Goal: Navigation & Orientation: Understand site structure

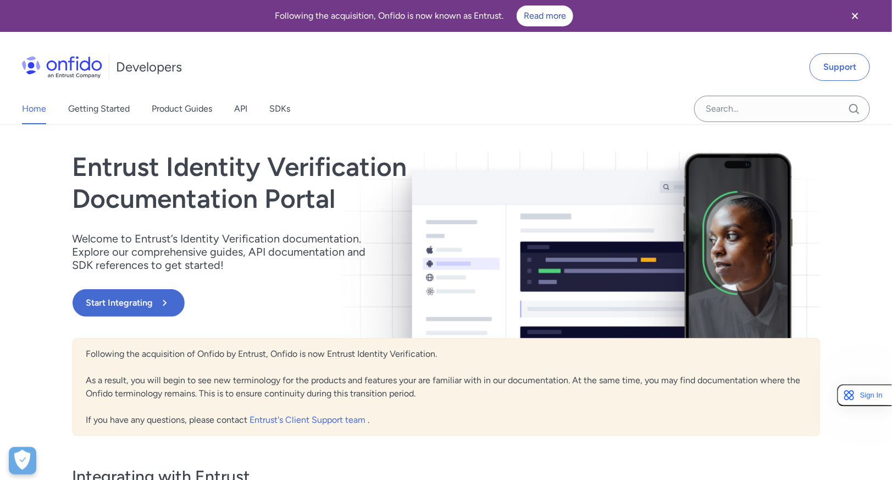
click at [47, 170] on div "Home Getting Started Product Guides API SDKs Support Entrust Identity Verificat…" at bounding box center [446, 416] width 892 height 583
click at [16, 163] on div "Home Getting Started Product Guides API SDKs Support Entrust Identity Verificat…" at bounding box center [446, 416] width 892 height 583
click at [51, 166] on div "Entrust Identity Verification Documentation Portal Welcome to Entrust’s Identit…" at bounding box center [447, 416] width 792 height 583
click at [40, 164] on div "Home Getting Started Product Guides API SDKs Support Entrust Identity Verificat…" at bounding box center [446, 416] width 892 height 583
click at [58, 165] on div "Entrust Identity Verification Documentation Portal Welcome to Entrust’s Identit…" at bounding box center [447, 416] width 792 height 583
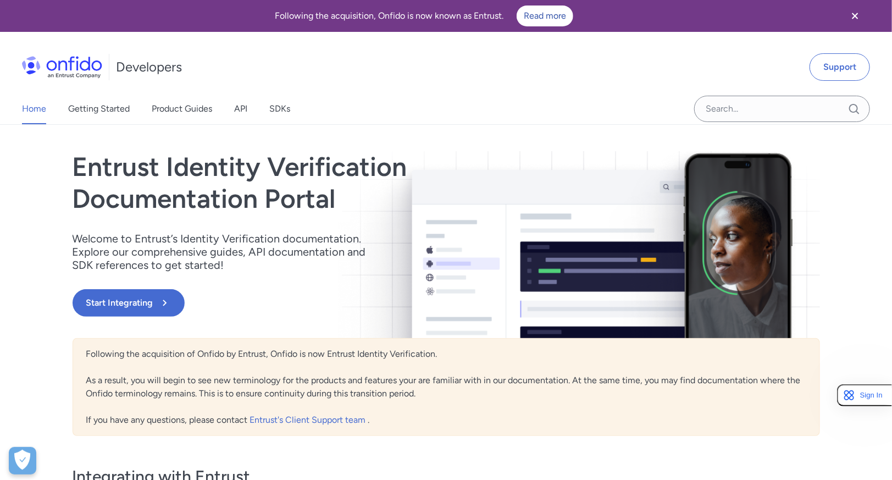
click at [16, 164] on div "Home Getting Started Product Guides API SDKs Support Entrust Identity Verificat…" at bounding box center [446, 416] width 892 height 583
click at [55, 164] on div "Entrust Identity Verification Documentation Portal Welcome to Entrust’s Identit…" at bounding box center [447, 416] width 792 height 583
click at [37, 163] on div "Home Getting Started Product Guides API SDKs Support Entrust Identity Verificat…" at bounding box center [446, 416] width 892 height 583
click at [13, 192] on div "Home Getting Started Product Guides API SDKs Support Entrust Identity Verificat…" at bounding box center [446, 416] width 892 height 583
click at [63, 194] on div "Entrust Identity Verification Documentation Portal Welcome to Entrust’s Identit…" at bounding box center [447, 416] width 792 height 583
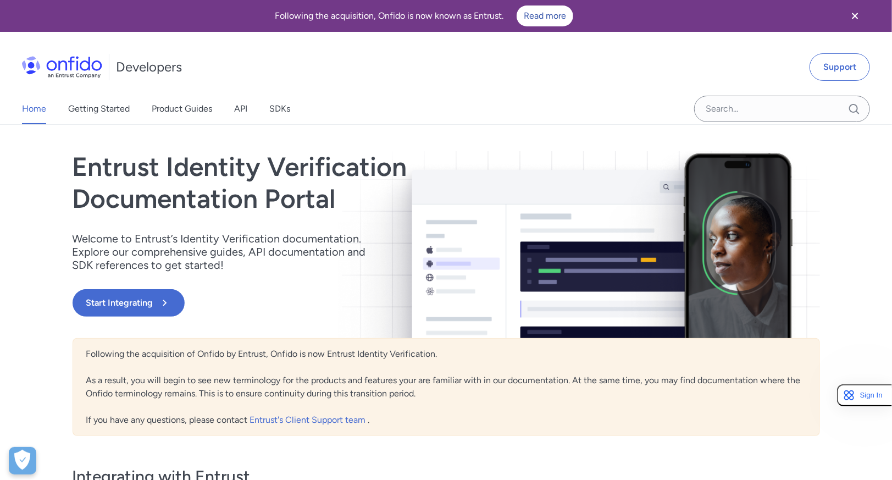
click at [36, 192] on div "Home Getting Started Product Guides API SDKs Support Entrust Identity Verificat…" at bounding box center [446, 416] width 892 height 583
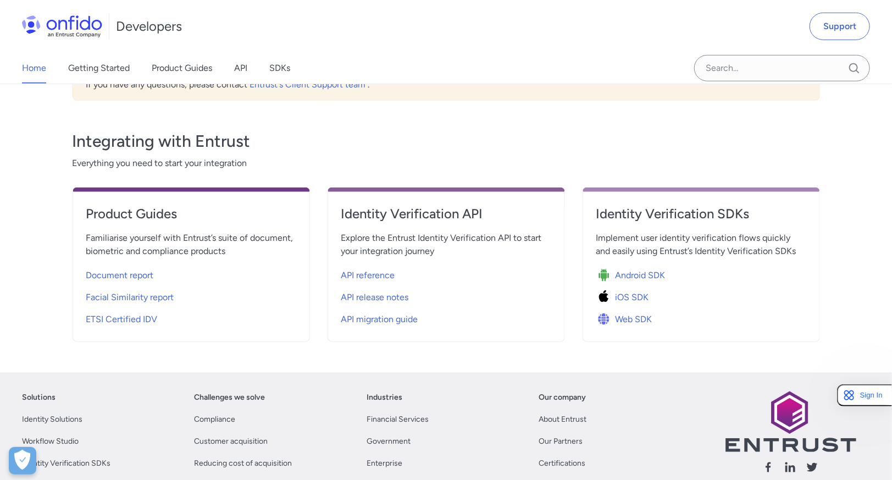
scroll to position [335, 0]
click at [48, 138] on div "Home Getting Started Product Guides API SDKs Support Entrust Identity Verificat…" at bounding box center [446, 81] width 892 height 583
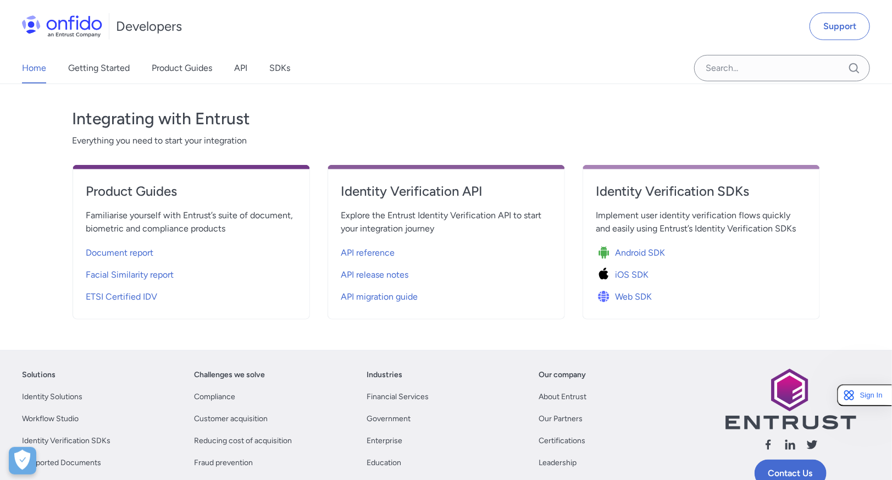
scroll to position [357, 0]
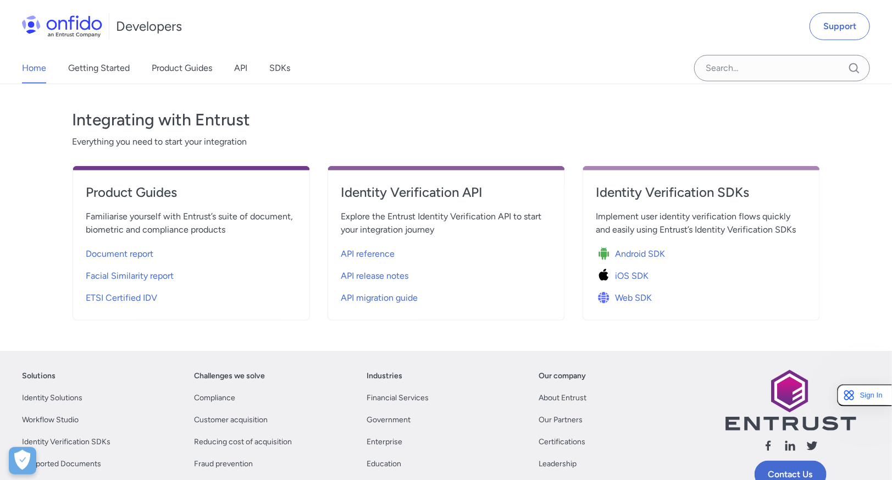
click at [57, 189] on div "Entrust Identity Verification Documentation Portal Welcome to Entrust’s Identit…" at bounding box center [447, 59] width 792 height 583
click at [22, 187] on div "Home Getting Started Product Guides API SDKs Support Entrust Identity Verificat…" at bounding box center [446, 59] width 892 height 583
click at [59, 185] on div "Entrust Identity Verification Documentation Portal Welcome to Entrust’s Identit…" at bounding box center [447, 59] width 792 height 583
click at [29, 188] on div "Home Getting Started Product Guides API SDKs Support Entrust Identity Verificat…" at bounding box center [446, 59] width 892 height 583
click at [10, 229] on div "Home Getting Started Product Guides API SDKs Support Entrust Identity Verificat…" at bounding box center [446, 59] width 892 height 583
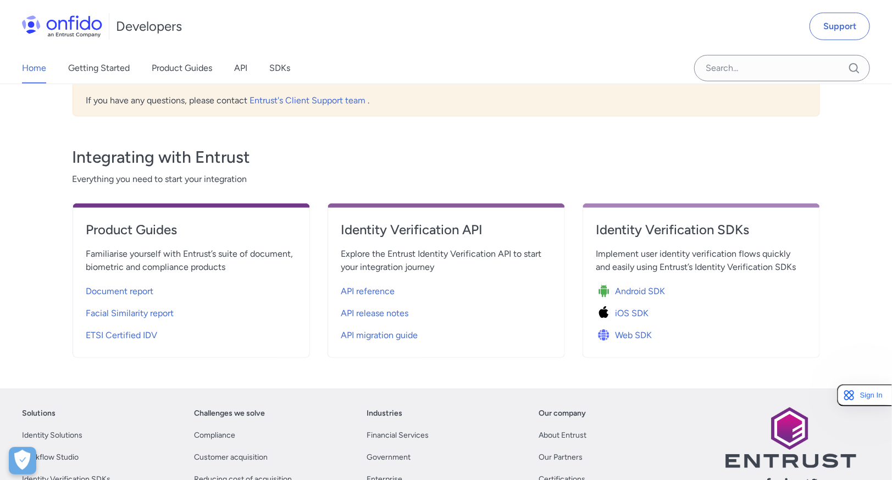
scroll to position [319, 0]
